Goal: Task Accomplishment & Management: Use online tool/utility

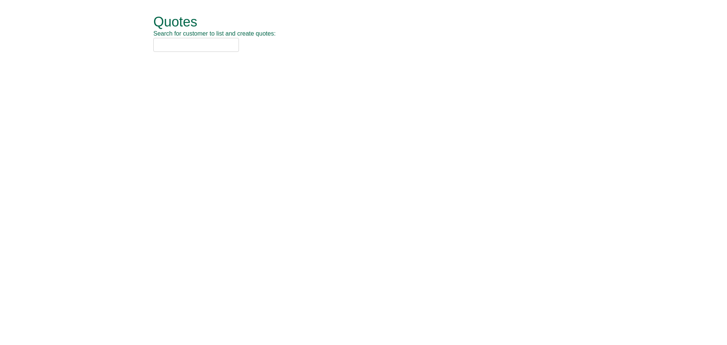
click at [186, 48] on input "text" at bounding box center [196, 45] width 86 height 14
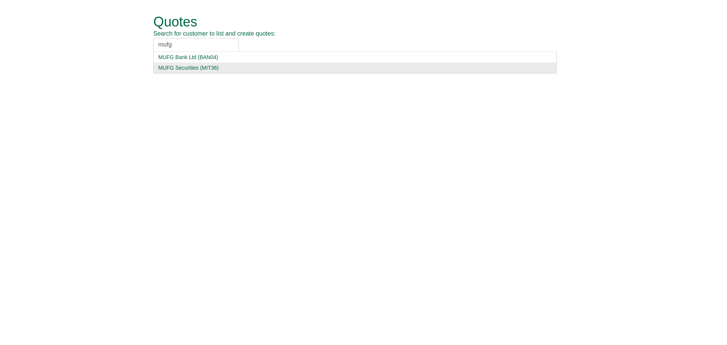
type input "mufg"
click at [201, 69] on div "MUFG Securities (MIT36)" at bounding box center [354, 68] width 393 height 8
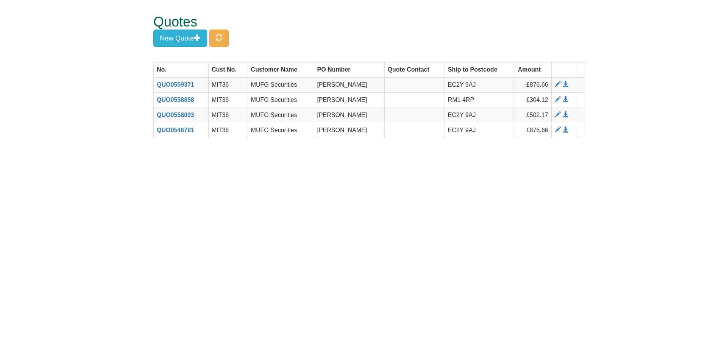
click at [143, 39] on form "Quotes Search for customer to list and create quotes: MUFG Securities MUFG Bank…" at bounding box center [363, 73] width 727 height 146
click at [183, 42] on button "New Quote" at bounding box center [180, 38] width 54 height 17
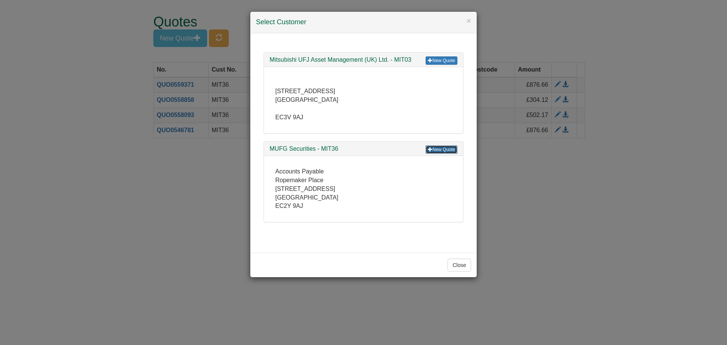
click at [440, 150] on link "New Quote" at bounding box center [441, 149] width 32 height 8
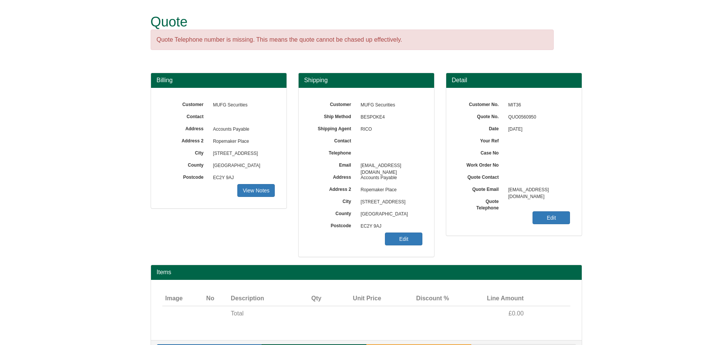
scroll to position [24, 0]
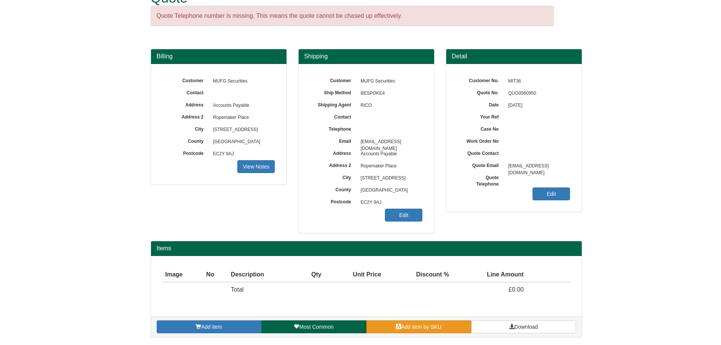
click at [413, 327] on span "Add item by SKU" at bounding box center [421, 327] width 41 height 6
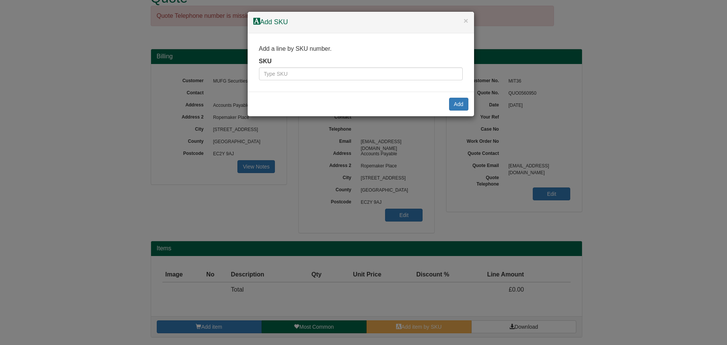
click at [345, 50] on p "Add a line by SKU number." at bounding box center [361, 49] width 204 height 9
click at [342, 77] on input "text" at bounding box center [361, 73] width 204 height 13
type input "7257"
click at [461, 104] on button "Add" at bounding box center [458, 104] width 19 height 13
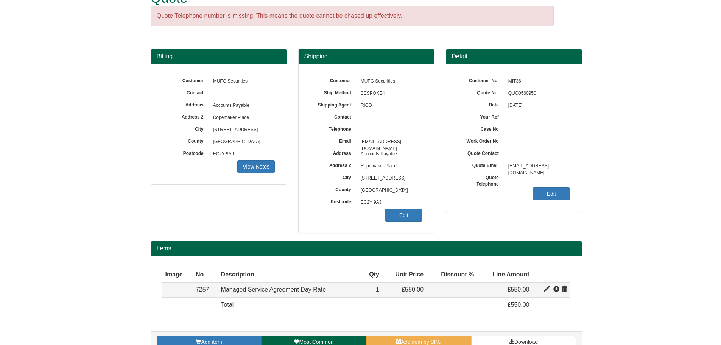
click at [545, 290] on span at bounding box center [547, 289] width 6 height 6
type input "Managed Service Agreement Day Rate"
type input "199.00"
type input "550.00"
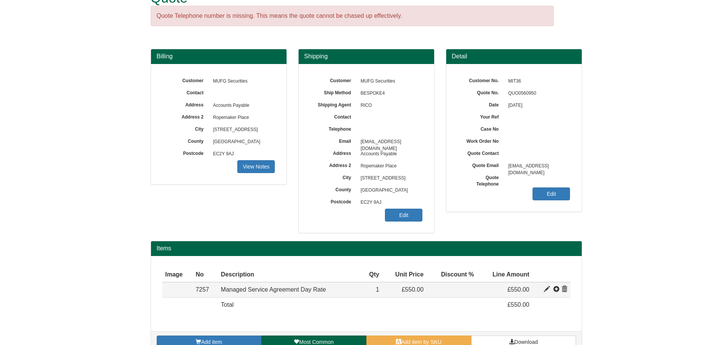
type input "1"
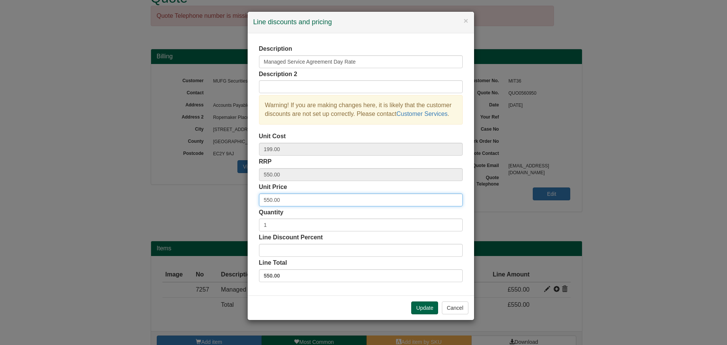
click at [272, 198] on input "550.00" at bounding box center [361, 199] width 204 height 13
type input "525.00"
click at [305, 75] on div "Description 2" at bounding box center [361, 81] width 204 height 23
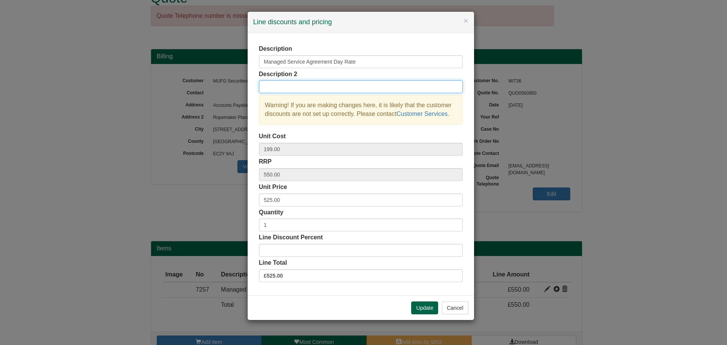
click at [306, 85] on input "text" at bounding box center [361, 86] width 204 height 13
type input "5x managed service days"
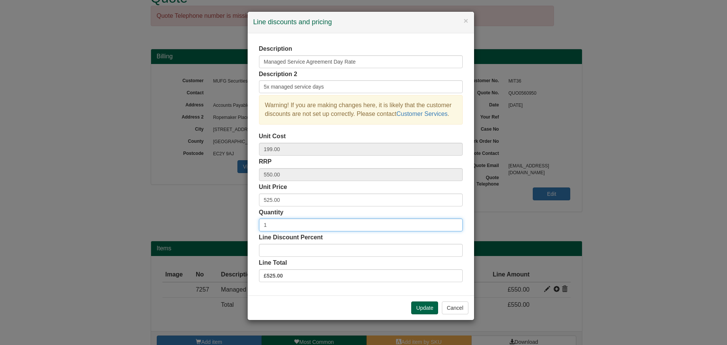
click at [460, 223] on input "1" at bounding box center [361, 224] width 204 height 13
click at [456, 223] on input "2" at bounding box center [361, 224] width 204 height 13
click at [456, 223] on input "3" at bounding box center [361, 224] width 204 height 13
click at [456, 223] on input "4" at bounding box center [361, 224] width 204 height 13
type input "5"
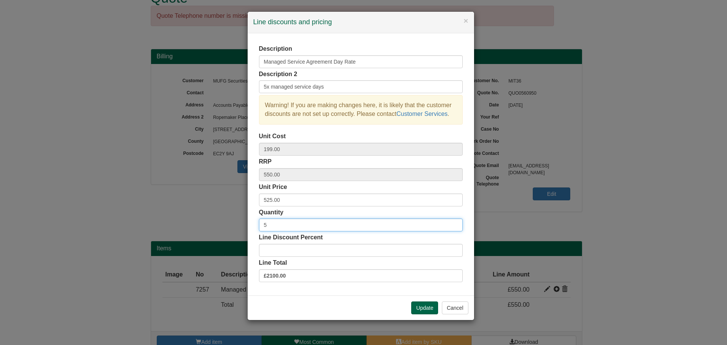
click at [456, 223] on input "5" at bounding box center [361, 224] width 204 height 13
click at [414, 307] on button "Update" at bounding box center [424, 307] width 27 height 13
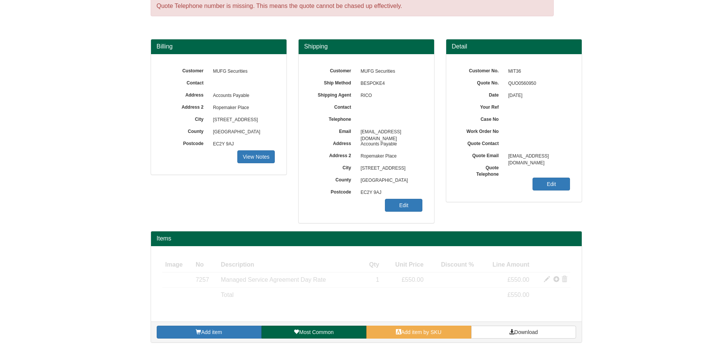
scroll to position [39, 0]
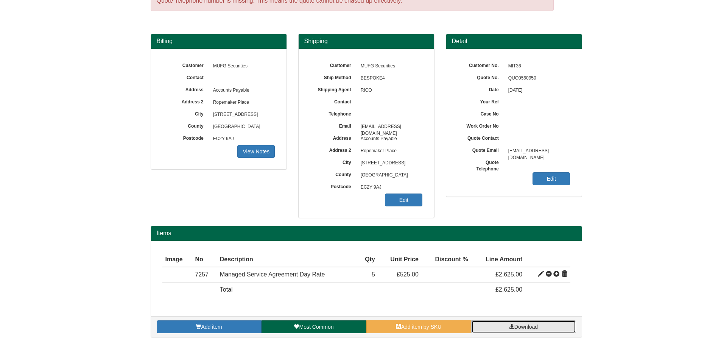
click at [495, 324] on link "Download" at bounding box center [523, 326] width 105 height 13
